Goal: Navigation & Orientation: Find specific page/section

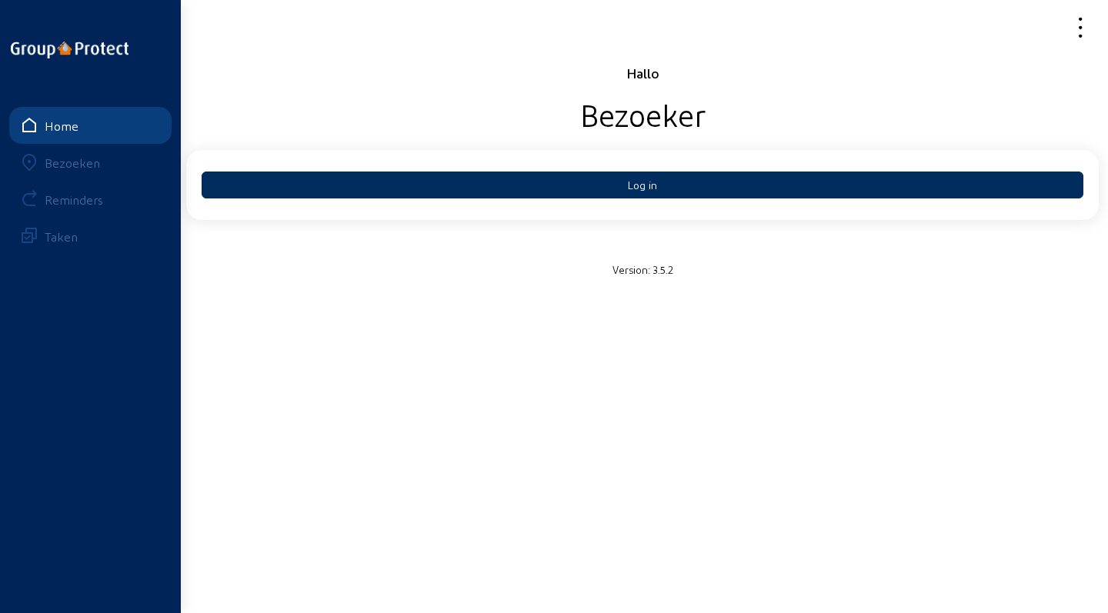
click at [592, 184] on button "Log in" at bounding box center [643, 185] width 882 height 27
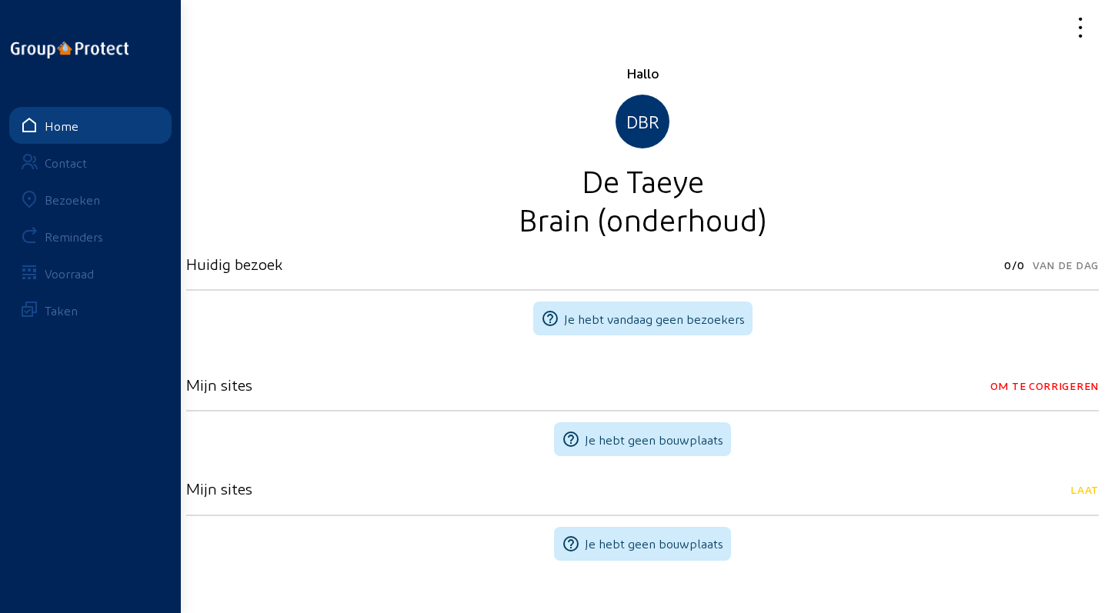
click at [87, 170] on link "Contact" at bounding box center [90, 162] width 162 height 37
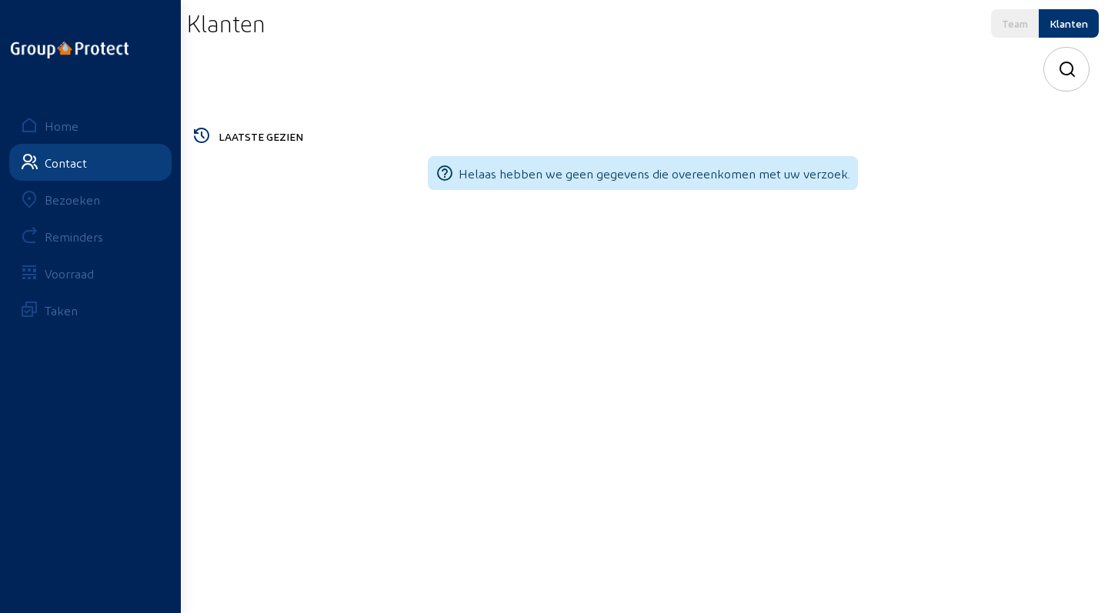
click at [88, 130] on link "Home" at bounding box center [90, 125] width 162 height 37
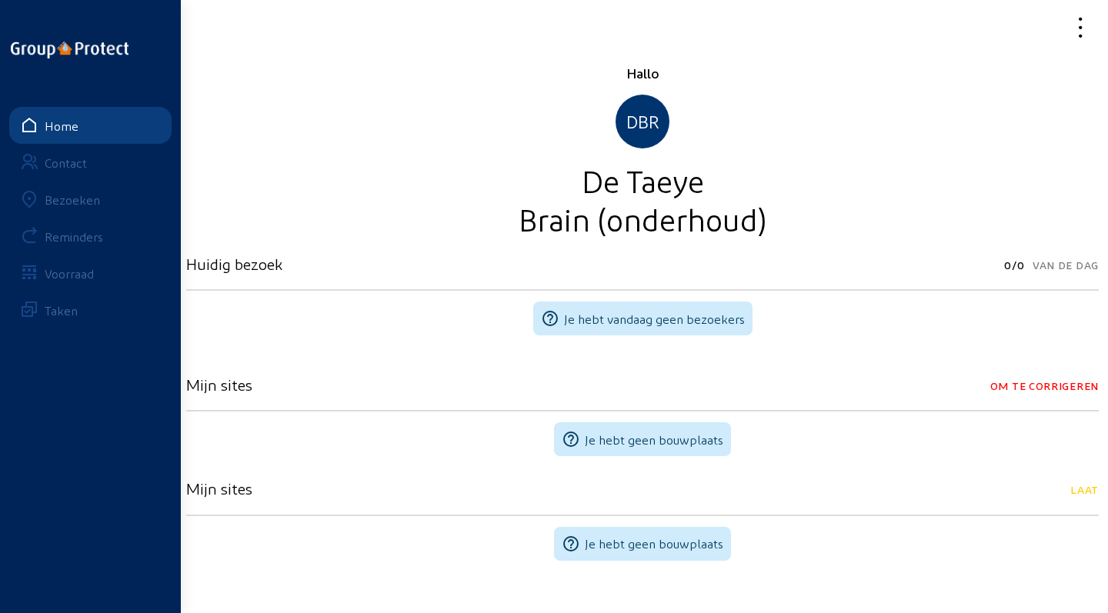
click at [64, 203] on div "Bezoeken" at bounding box center [72, 199] width 55 height 15
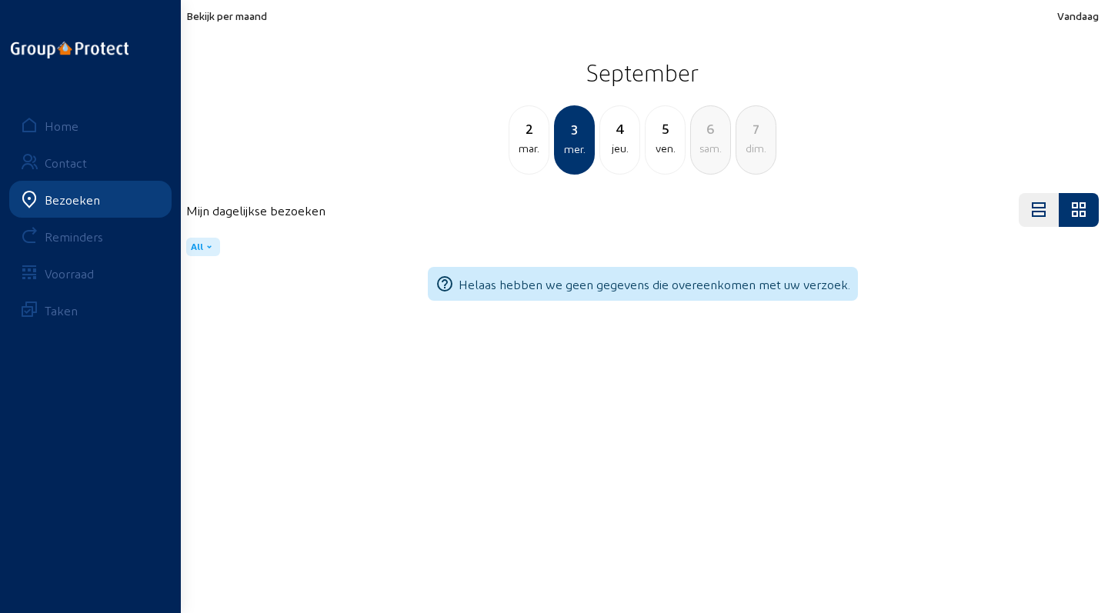
click at [533, 132] on div "2" at bounding box center [528, 129] width 39 height 22
click at [650, 123] on div "4" at bounding box center [665, 129] width 39 height 22
click at [614, 135] on div "5" at bounding box center [619, 129] width 39 height 22
click at [319, 68] on h2 "September" at bounding box center [642, 72] width 913 height 38
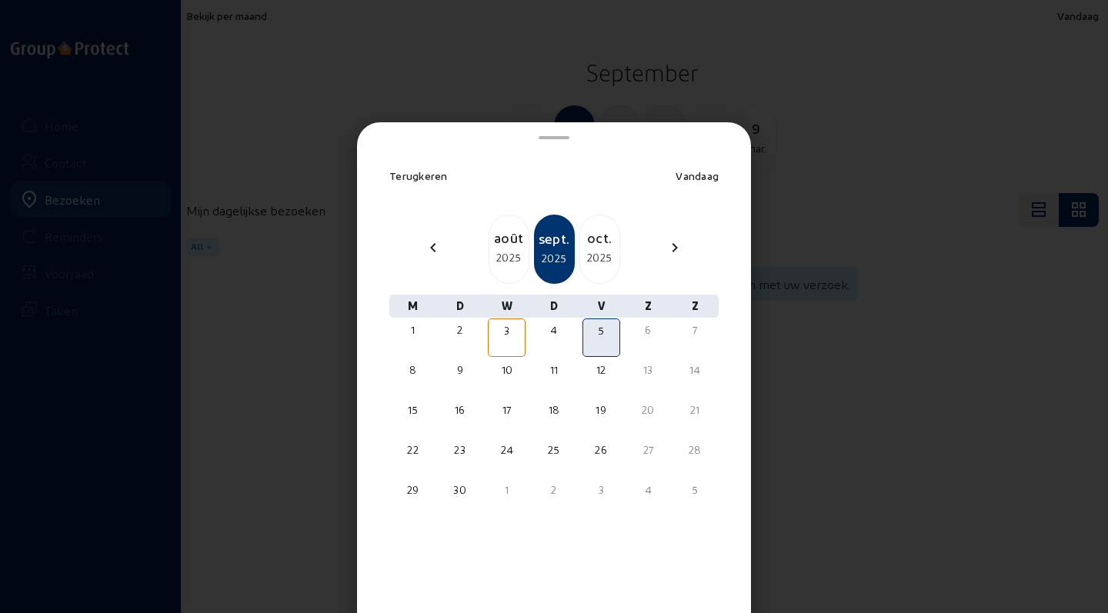
click at [806, 159] on div at bounding box center [554, 306] width 1108 height 613
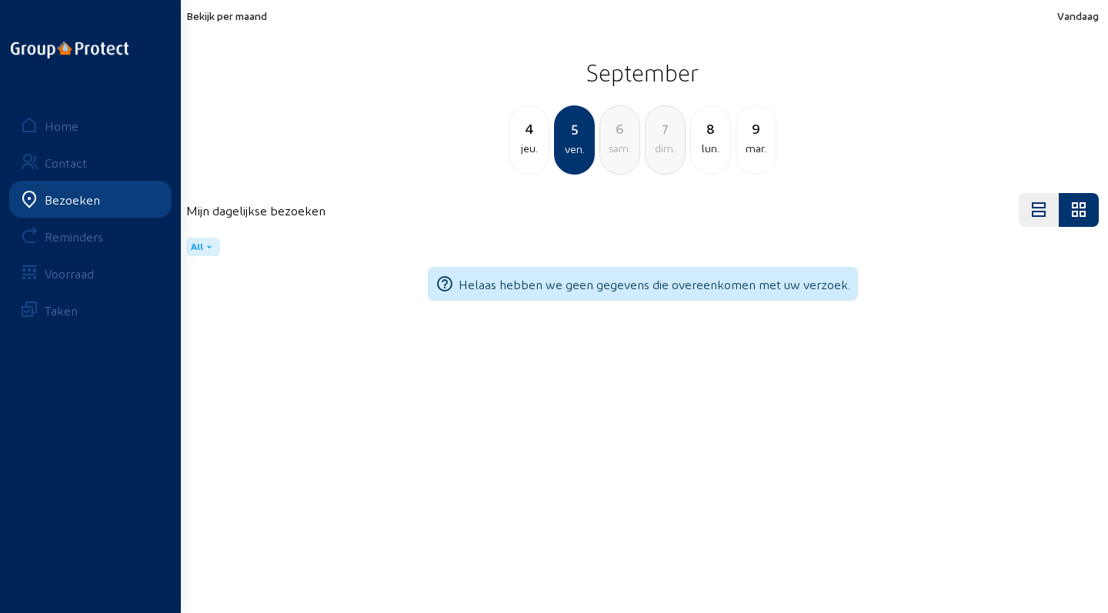
click at [73, 166] on div "Contact" at bounding box center [66, 162] width 42 height 15
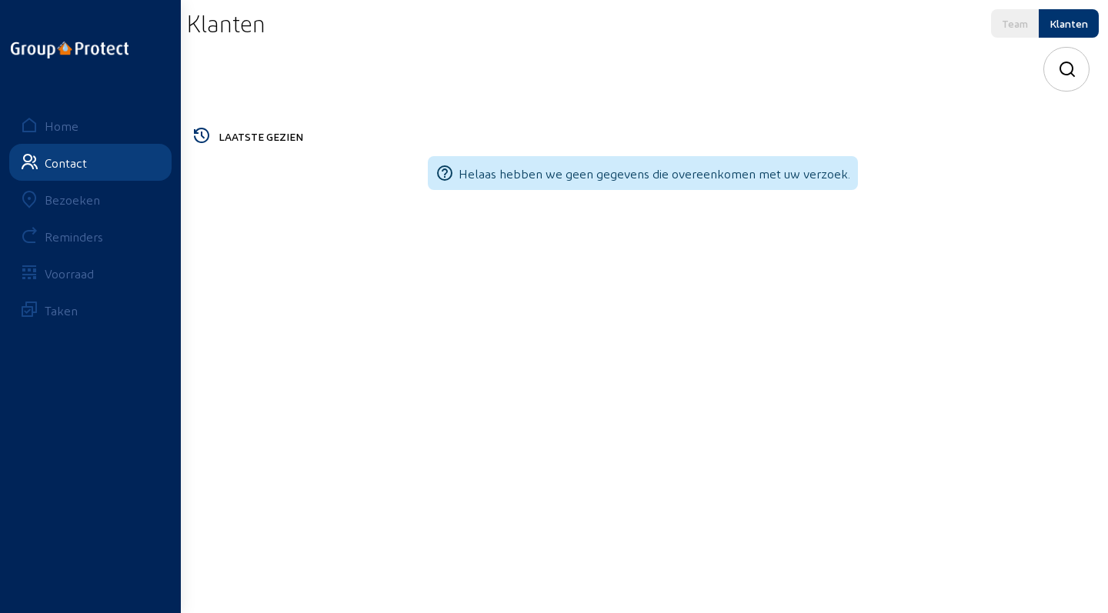
click at [73, 143] on ul "Home Contact Bezoeken Reminders Voorraad Taken" at bounding box center [90, 217] width 181 height 231
click at [72, 136] on link "Home" at bounding box center [90, 125] width 162 height 37
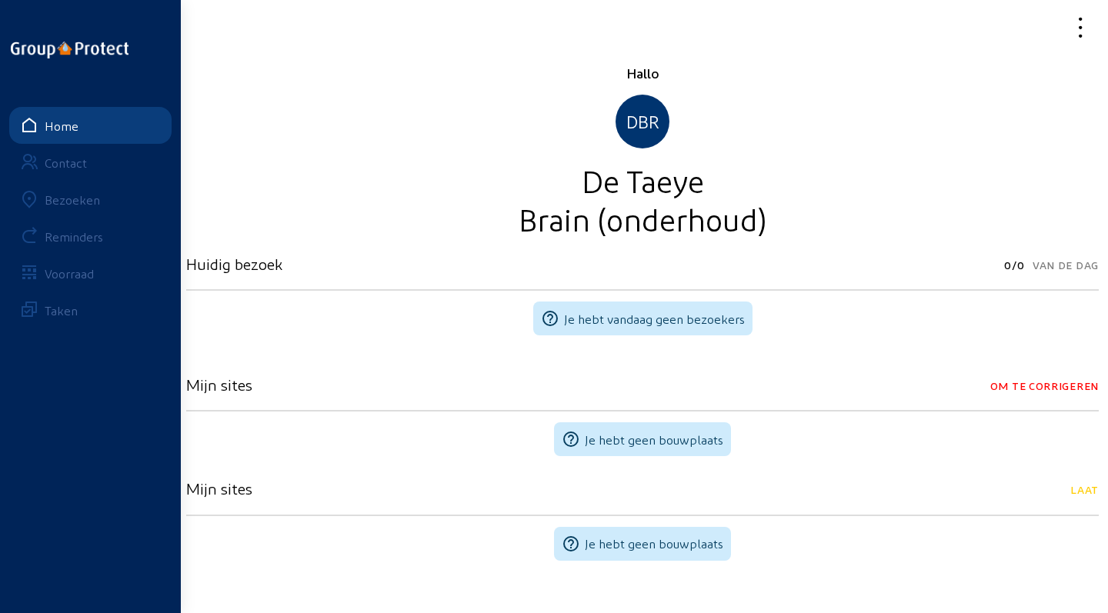
click at [87, 158] on link "Contact" at bounding box center [90, 162] width 162 height 37
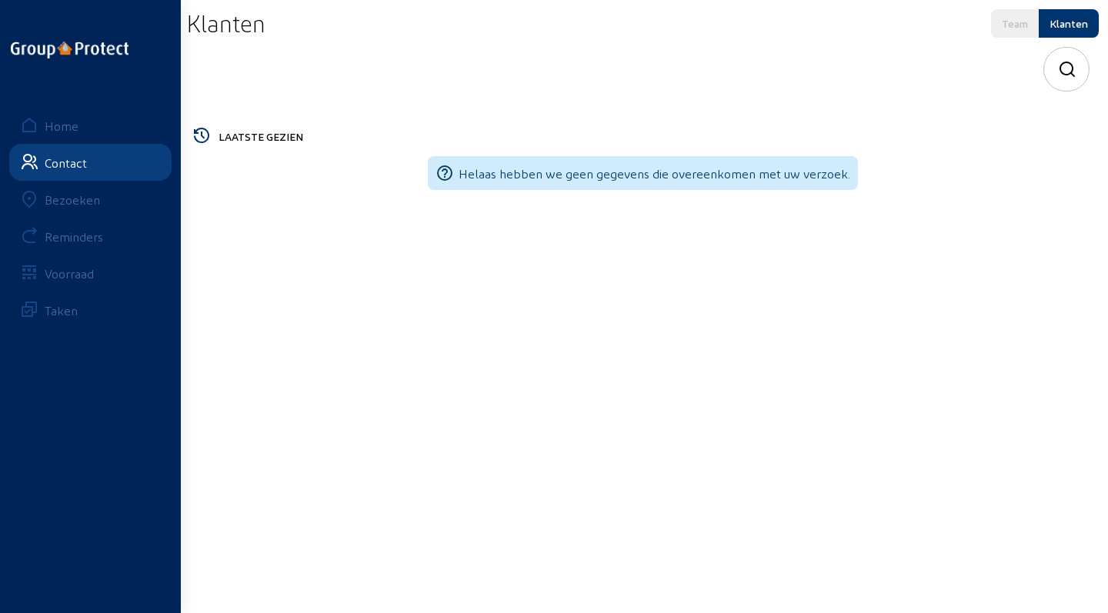
click at [64, 202] on div "Bezoeken" at bounding box center [72, 199] width 55 height 15
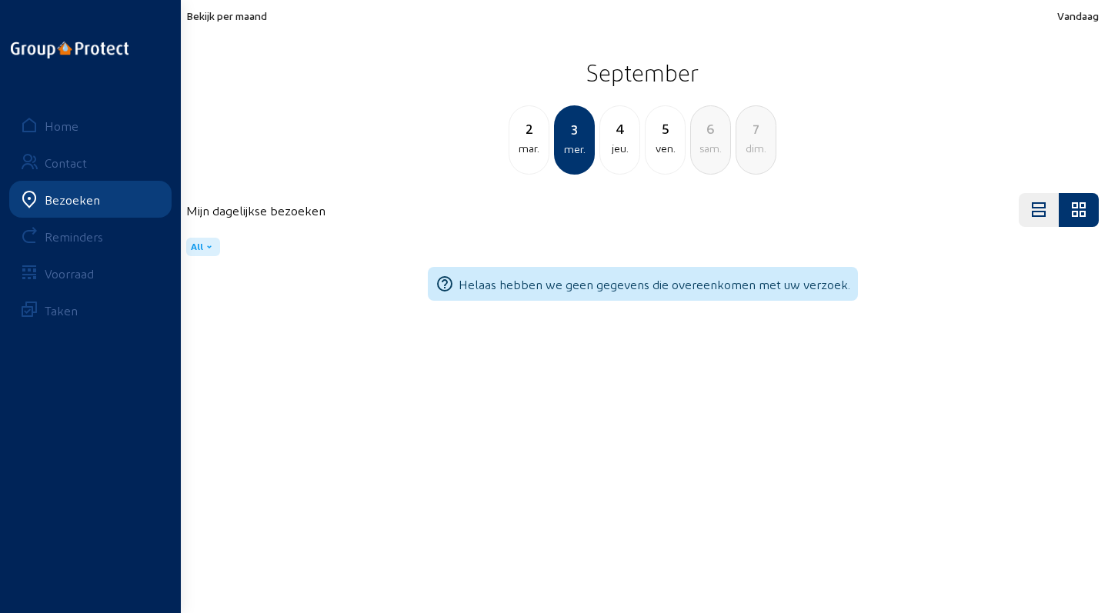
click at [706, 21] on div "Bekijk per maand Vandaag" at bounding box center [642, 15] width 913 height 13
